Goal: Find specific page/section: Find specific page/section

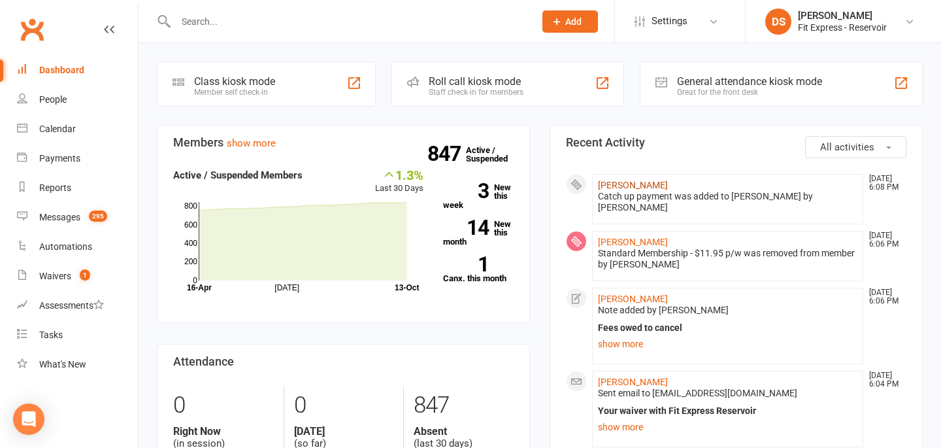
click at [637, 180] on link "[PERSON_NAME]" at bounding box center [633, 185] width 70 height 10
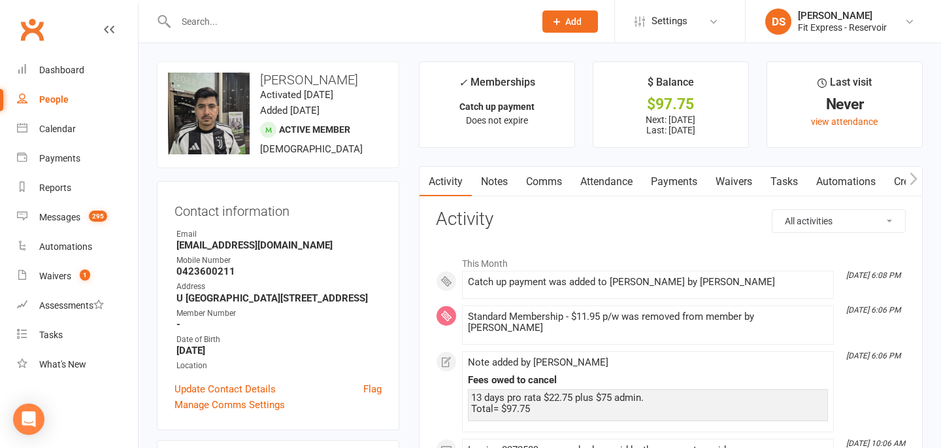
click at [665, 180] on link "Payments" at bounding box center [674, 182] width 65 height 30
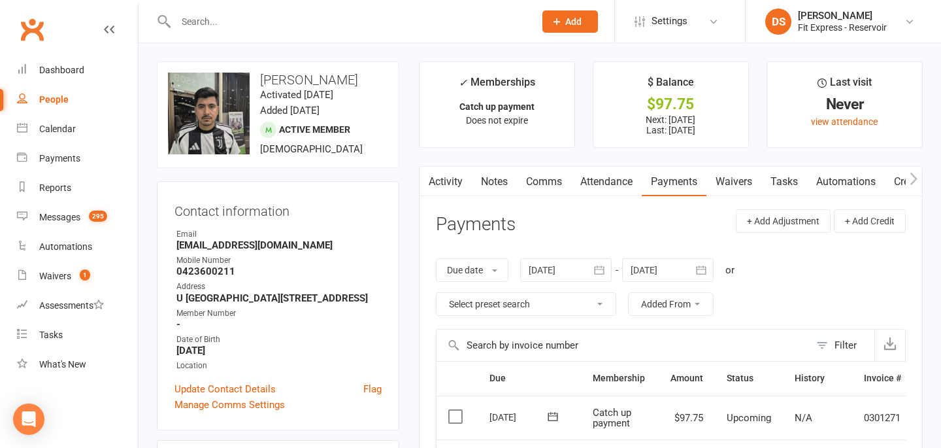
click at [23, 27] on link "Clubworx" at bounding box center [32, 29] width 33 height 33
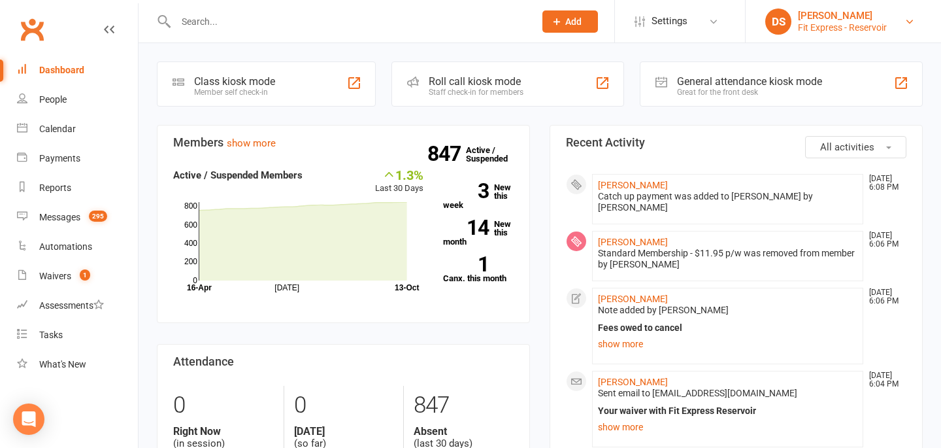
click at [765, 29] on li "DS Drew Stubbs Fit Express - Reservoir Signed in as: Fit Express - Reservoir Sw…" at bounding box center [843, 21] width 196 height 42
click at [784, 25] on div "DS" at bounding box center [778, 21] width 26 height 26
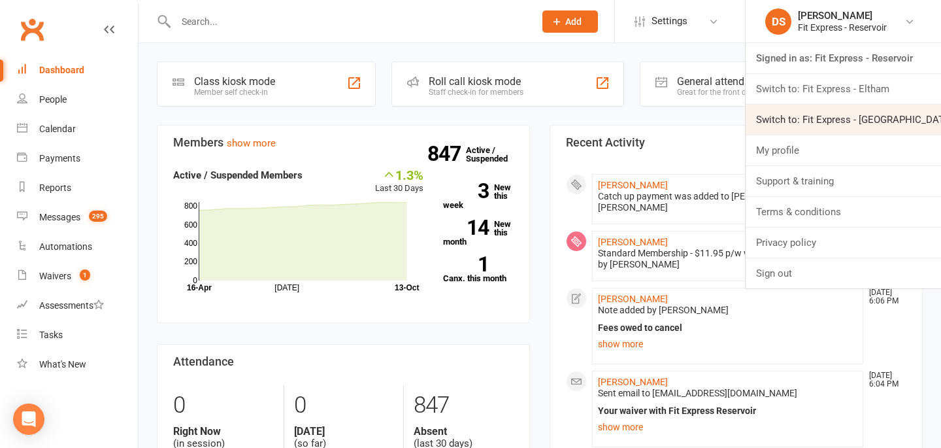
click at [792, 105] on link "Switch to: Fit Express - [GEOGRAPHIC_DATA]" at bounding box center [843, 120] width 195 height 30
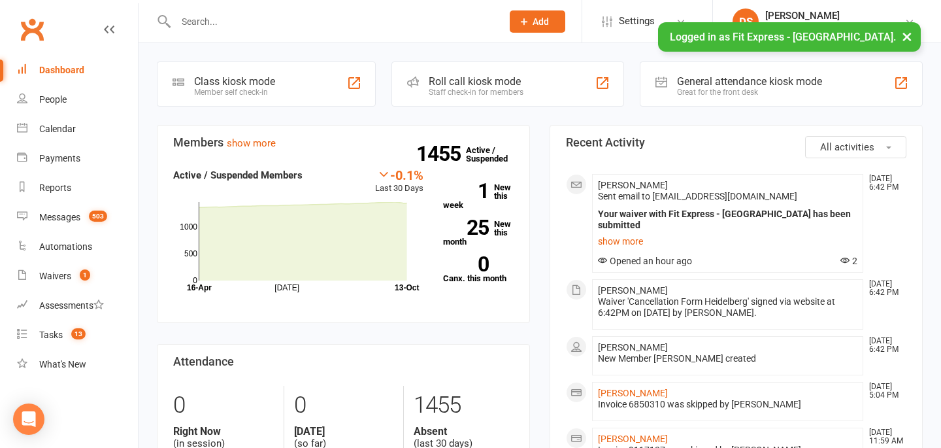
click at [345, 8] on div at bounding box center [325, 21] width 336 height 42
click at [348, 22] on input "text" at bounding box center [332, 21] width 321 height 18
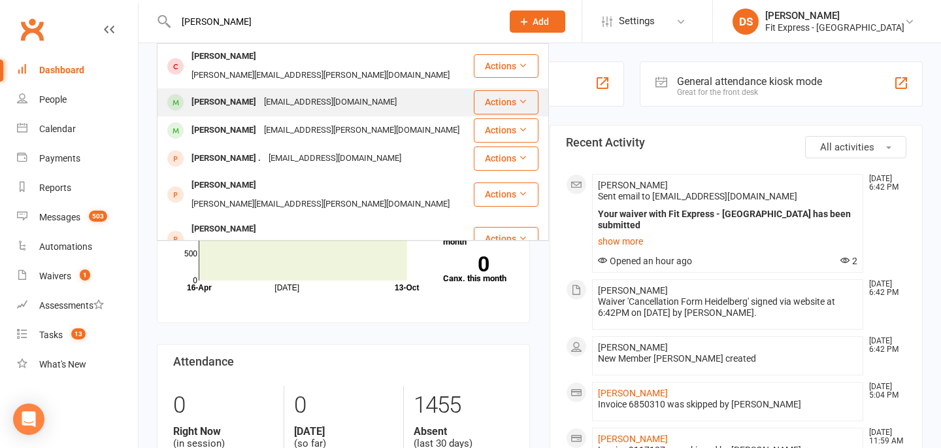
type input "chris wili"
click at [329, 93] on div "wilko05@gmail.com" at bounding box center [330, 102] width 141 height 19
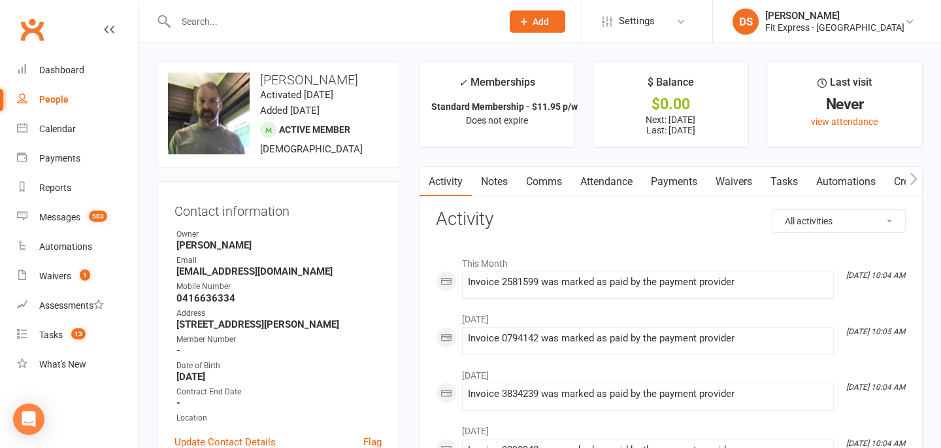
click at [42, 26] on link "Clubworx" at bounding box center [32, 29] width 33 height 33
